Goal: Task Accomplishment & Management: Use online tool/utility

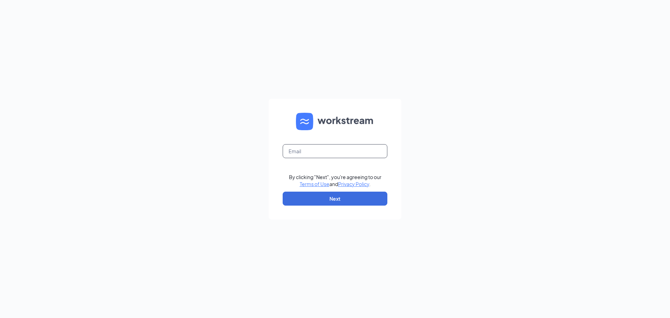
click at [332, 149] on input "text" at bounding box center [335, 151] width 105 height 14
type input "[EMAIL_ADDRESS][DOMAIN_NAME]"
click at [345, 205] on button "Next" at bounding box center [335, 199] width 105 height 14
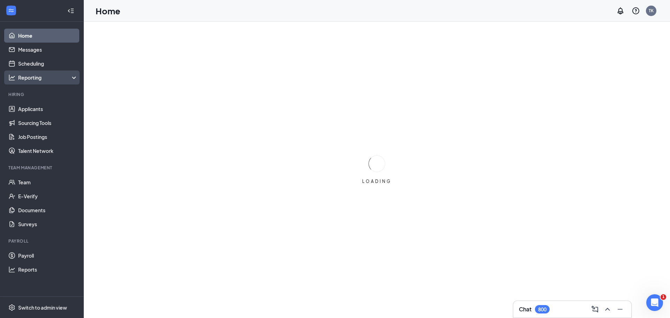
click at [59, 77] on div "Reporting" at bounding box center [48, 77] width 60 height 7
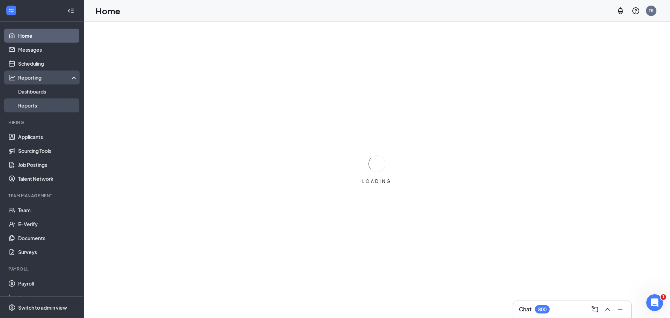
click at [33, 106] on link "Reports" at bounding box center [48, 105] width 60 height 14
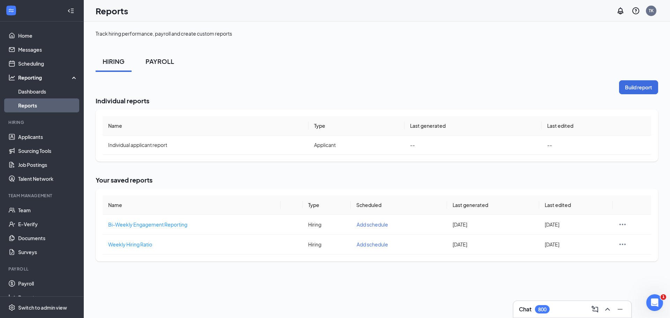
click at [159, 58] on div "PAYROLL" at bounding box center [159, 61] width 29 height 9
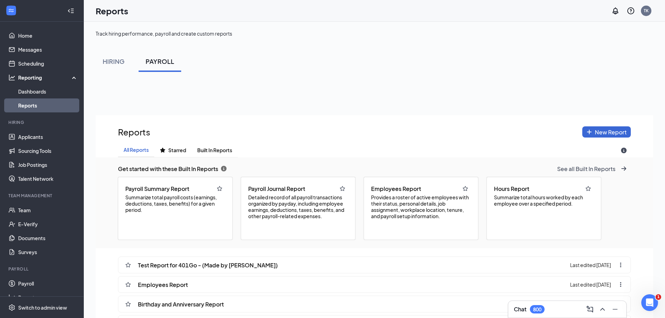
scroll to position [367, 557]
click at [412, 195] on span "Provides a roster of active employees with their status, personal details, job …" at bounding box center [421, 206] width 100 height 25
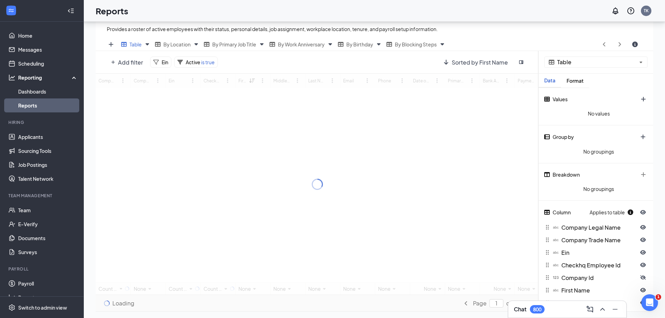
scroll to position [137, 0]
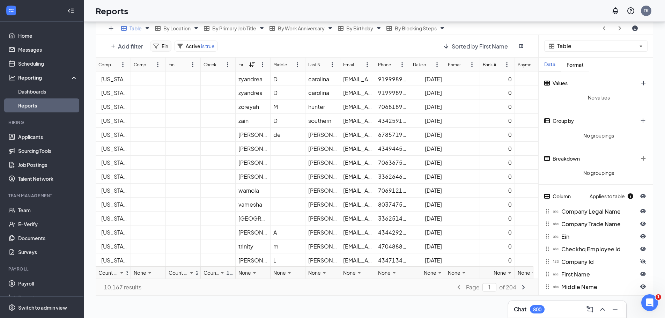
click at [158, 47] on div "Ein" at bounding box center [160, 45] width 21 height 11
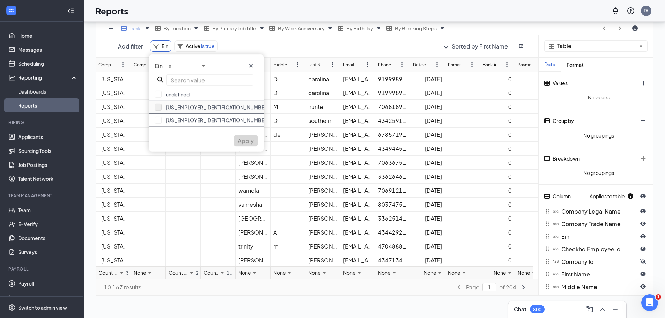
click at [158, 106] on button "button" at bounding box center [158, 107] width 7 height 7
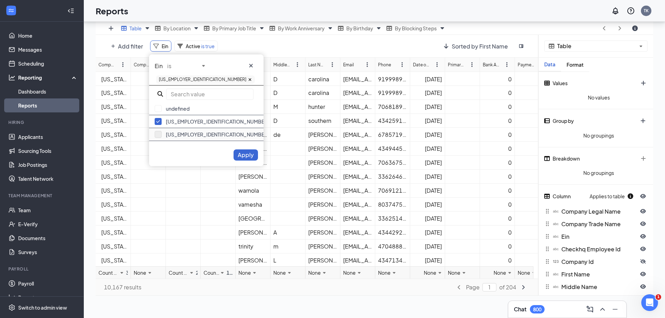
click at [158, 131] on button "button" at bounding box center [158, 134] width 7 height 7
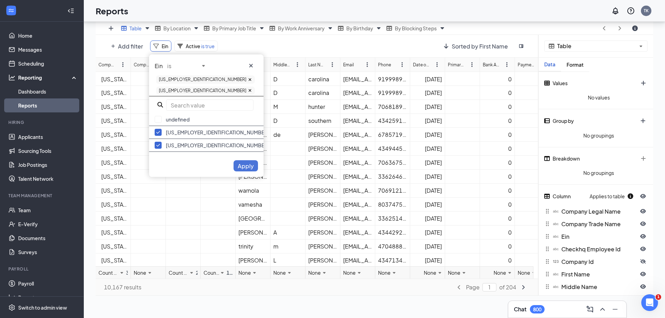
click at [243, 162] on span "Apply" at bounding box center [246, 165] width 16 height 7
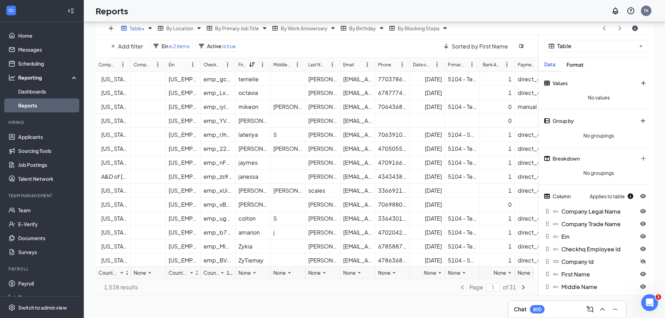
click at [209, 63] on div "Checkhq Employee Id" at bounding box center [211, 64] width 16 height 7
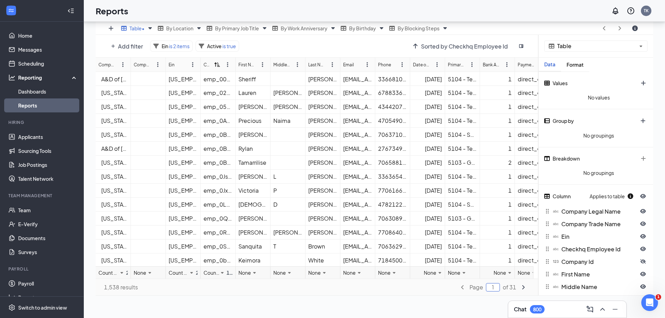
click at [499, 287] on input "1" at bounding box center [493, 287] width 14 height 8
click at [496, 288] on input "5" at bounding box center [493, 287] width 14 height 8
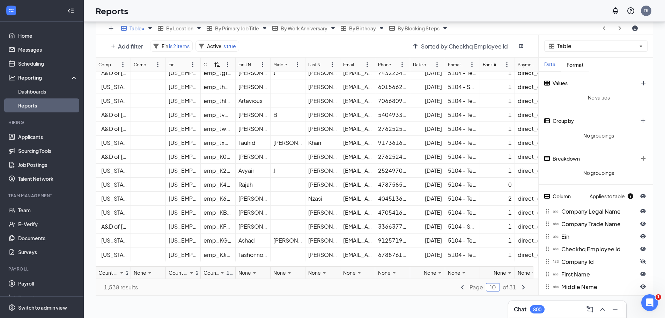
scroll to position [509, 0]
click at [525, 287] on icon "angle-right icon" at bounding box center [523, 287] width 6 height 6
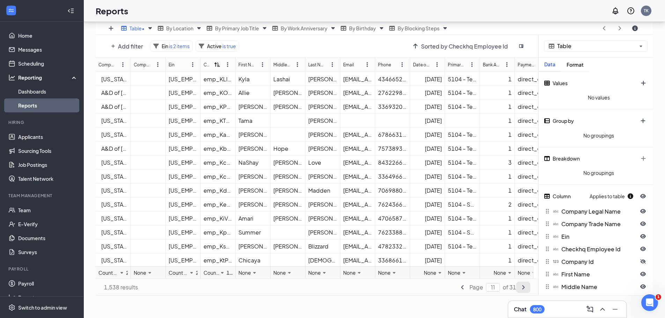
click at [524, 287] on icon "angle-right icon" at bounding box center [523, 287] width 6 height 6
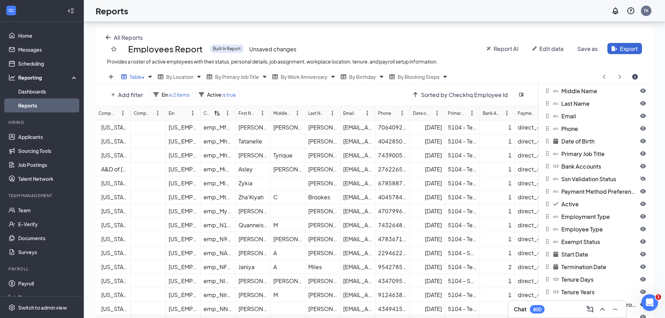
scroll to position [137, 0]
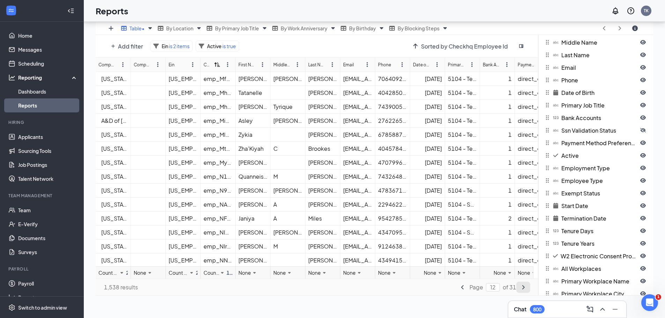
click at [523, 290] on icon "angle-right icon" at bounding box center [523, 287] width 6 height 6
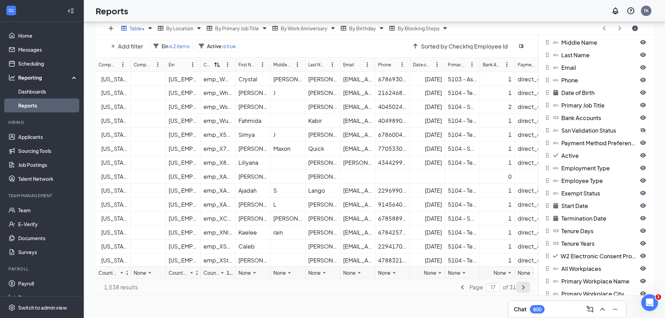
click at [523, 290] on icon "angle-right icon" at bounding box center [523, 287] width 6 height 6
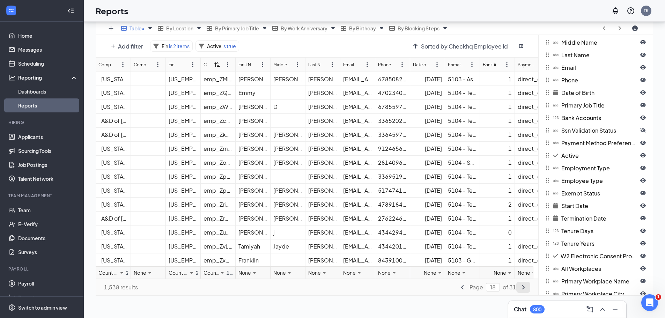
click at [523, 290] on icon "angle-right icon" at bounding box center [523, 287] width 6 height 6
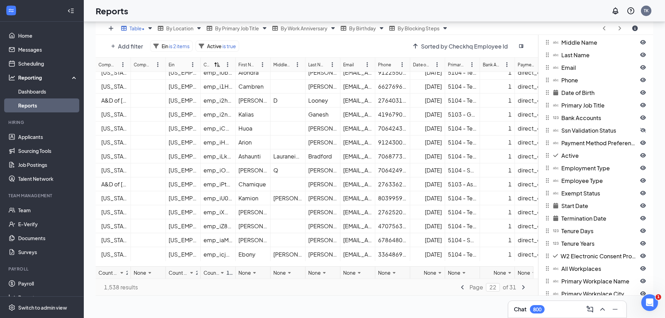
scroll to position [509, 0]
click at [524, 287] on icon "angle-right icon" at bounding box center [523, 287] width 2 height 4
type input "23"
